Goal: Navigation & Orientation: Find specific page/section

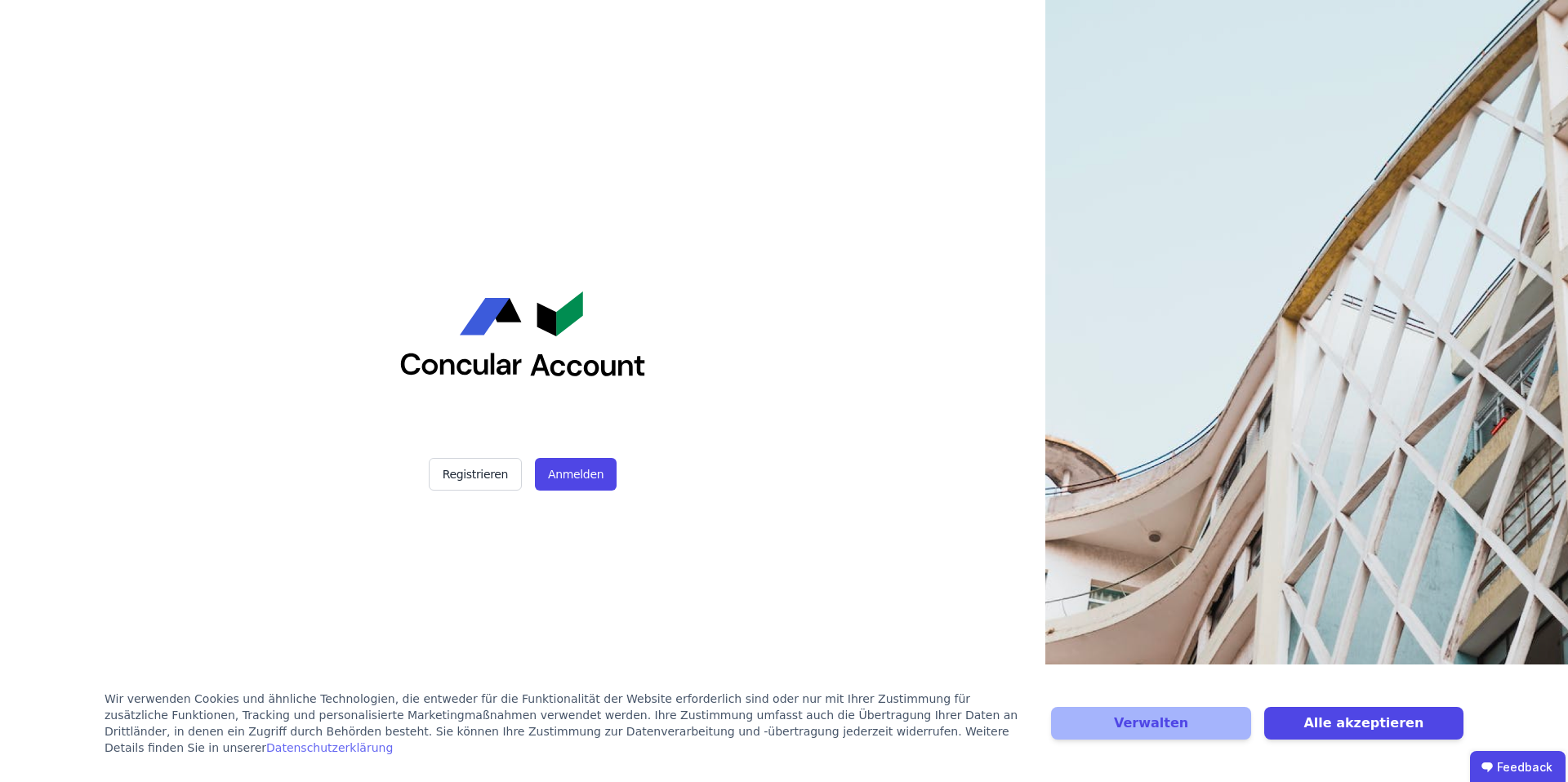
click at [595, 496] on div "Registrieren Anmelden" at bounding box center [521, 391] width 408 height 782
click at [589, 475] on button "Anmelden" at bounding box center [576, 474] width 82 height 33
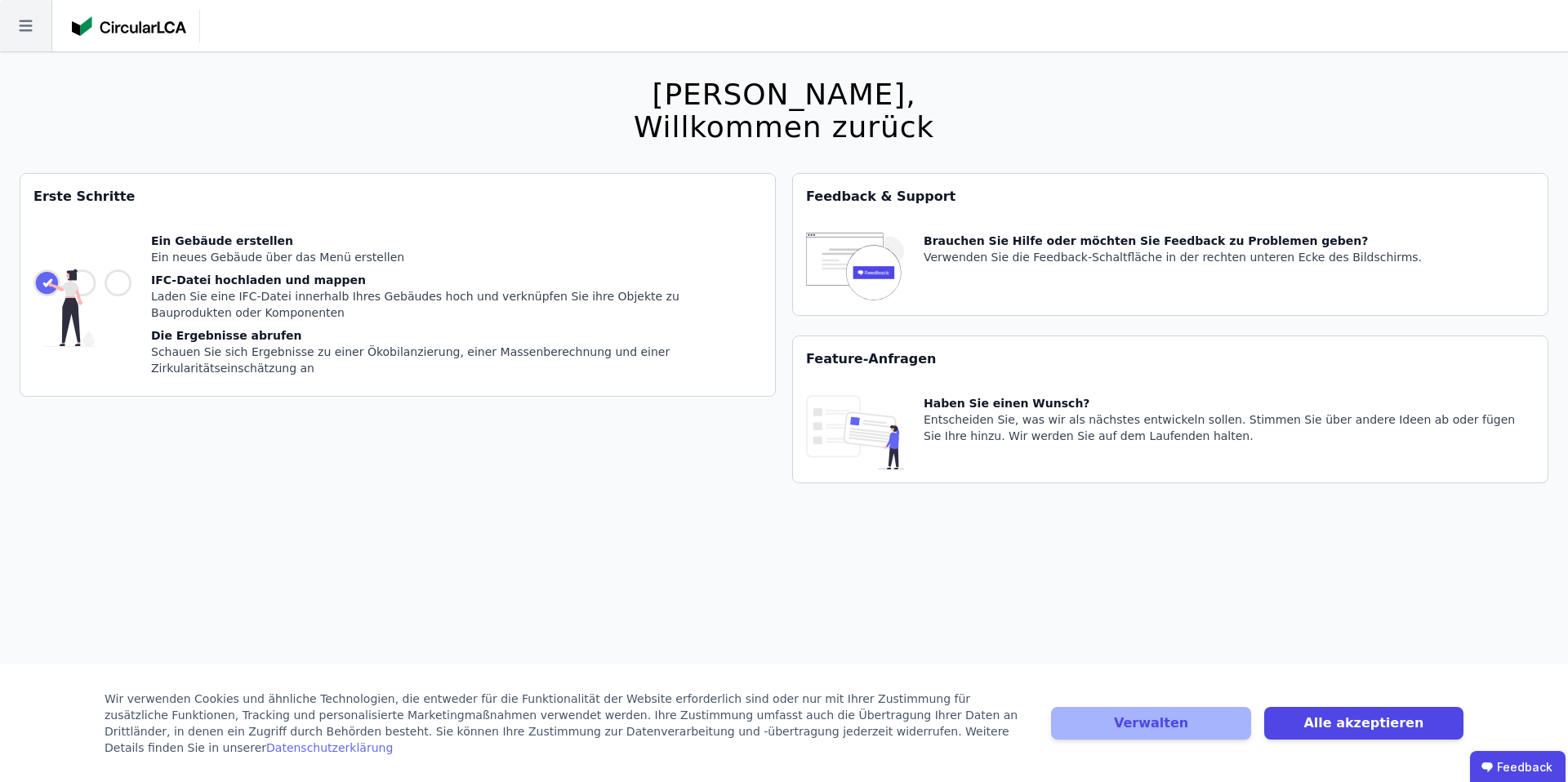
click at [26, 26] on icon at bounding box center [26, 26] width 51 height 51
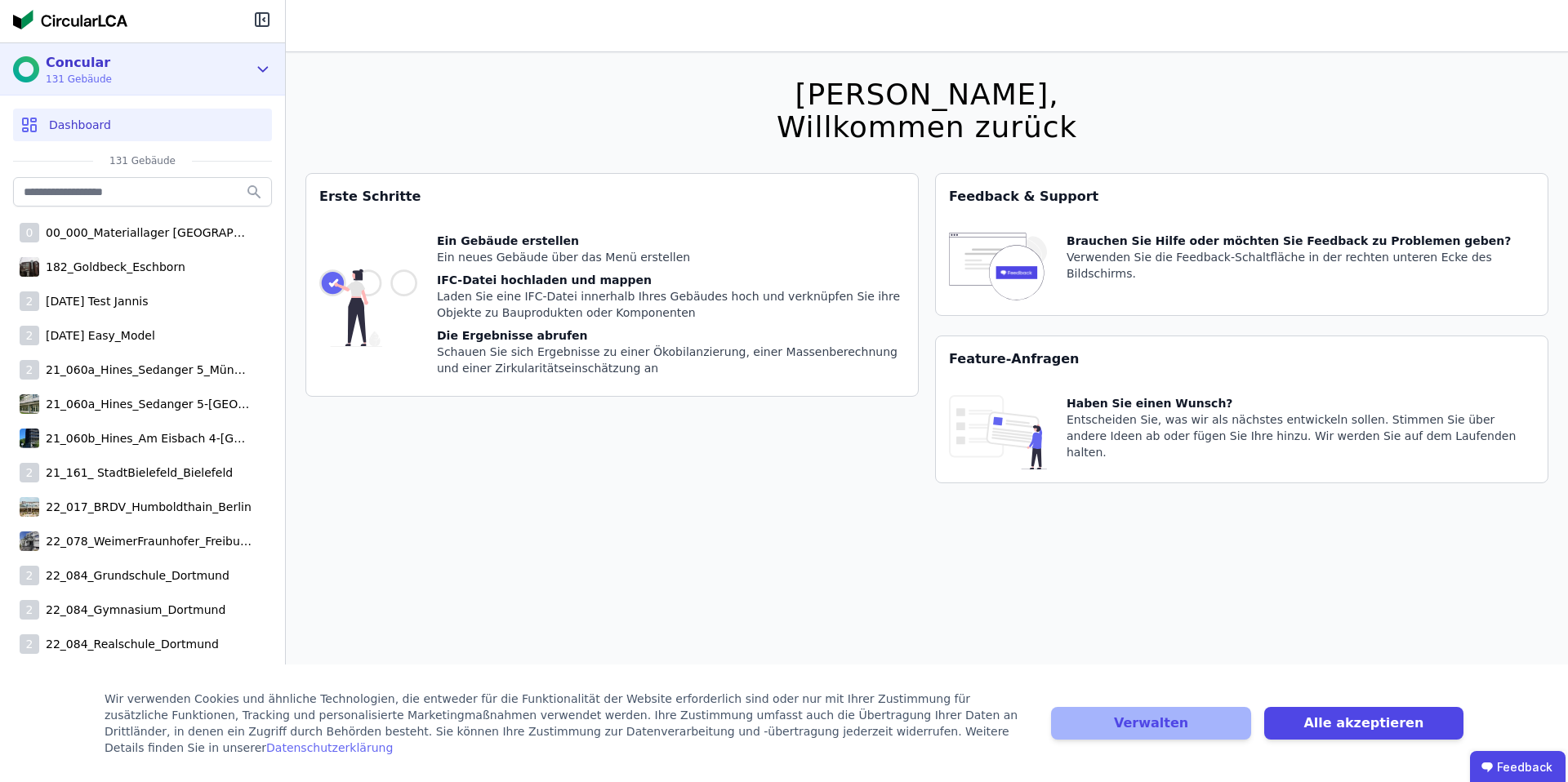
click at [103, 66] on div "Concular" at bounding box center [78, 63] width 66 height 20
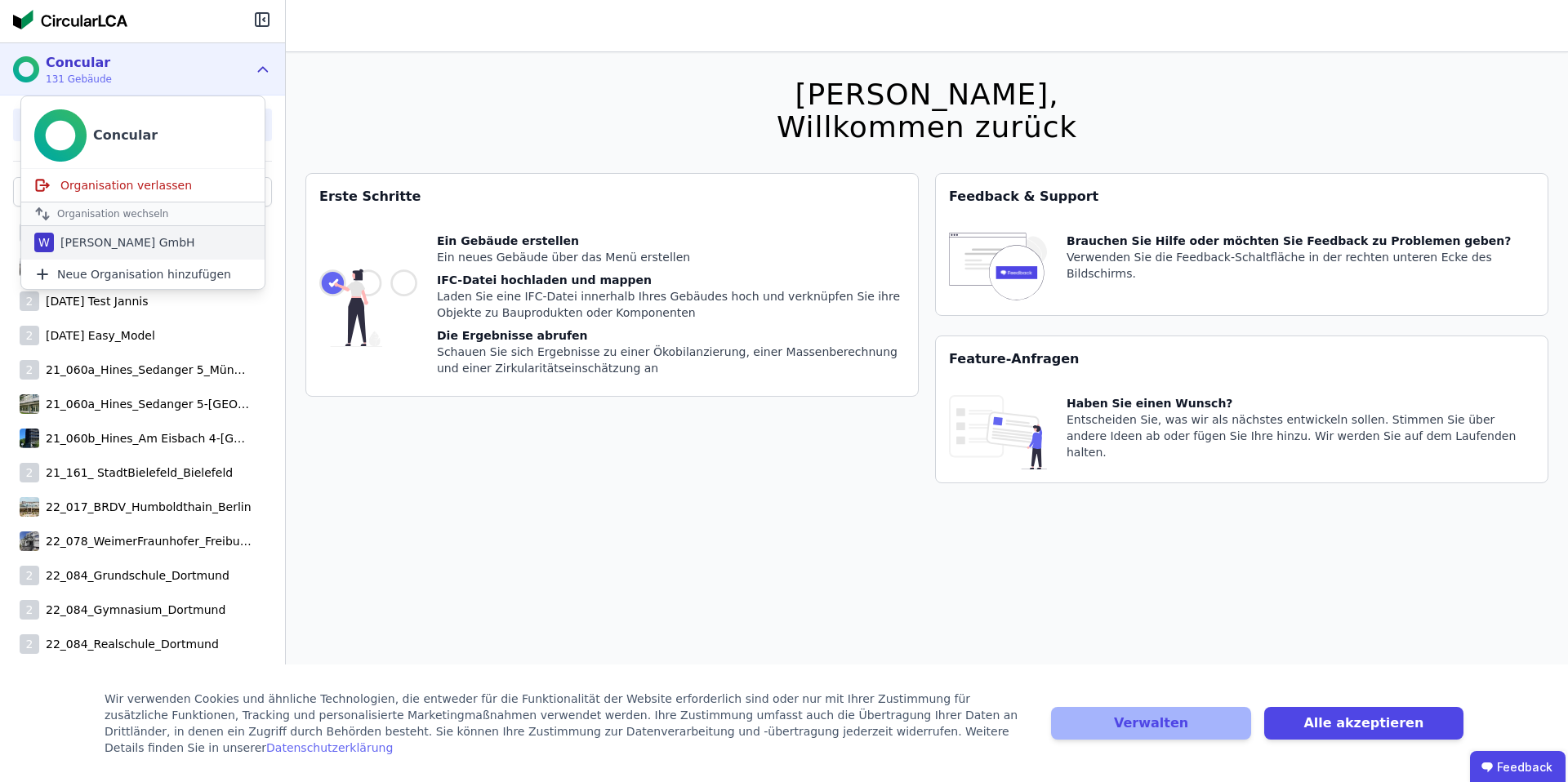
click at [104, 245] on div "[PERSON_NAME] GmbH" at bounding box center [124, 242] width 141 height 17
